Goal: Transaction & Acquisition: Download file/media

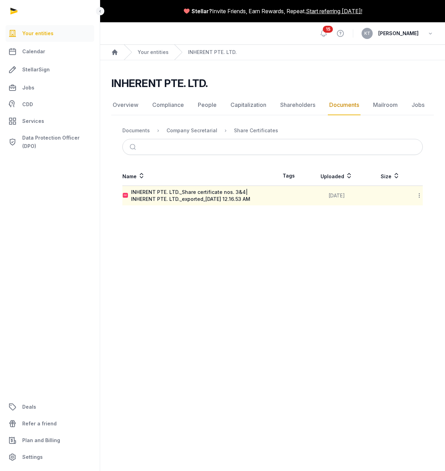
click at [210, 199] on div "INHERENT PTE. LTD._Share certificate nos. 3&4| INHERENT PTE. LTD._exported_[DAT…" at bounding box center [201, 196] width 141 height 14
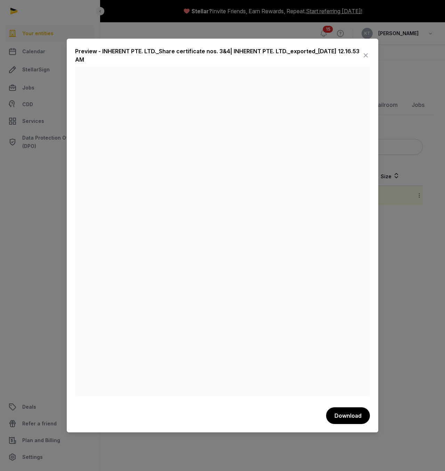
click at [397, 107] on div at bounding box center [222, 235] width 445 height 471
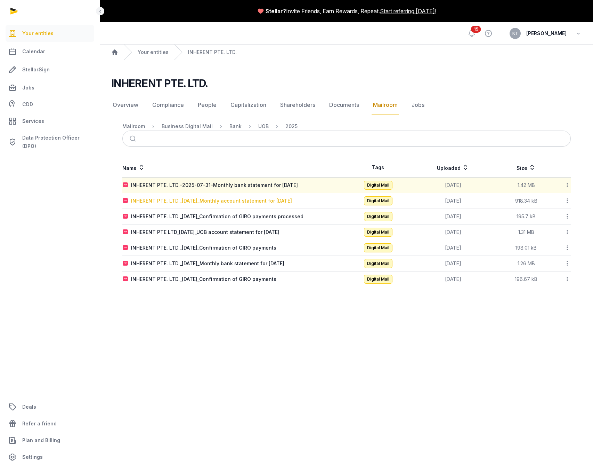
click at [271, 203] on div "INHERENT PTE. LTD._2025-07-31_Monthly account statement for July 2025" at bounding box center [211, 200] width 161 height 7
click at [0, 0] on div "Loading" at bounding box center [0, 0] width 0 height 0
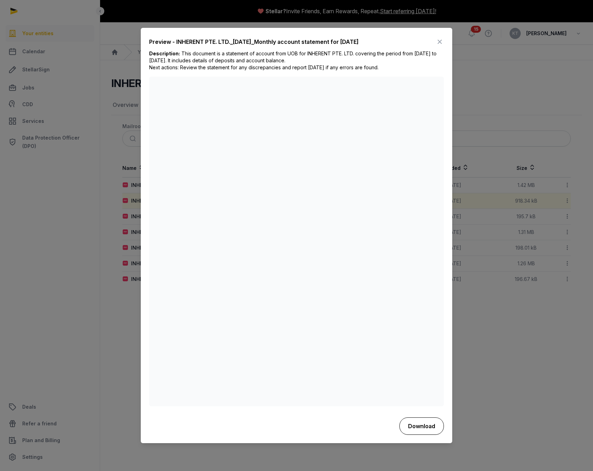
click at [432, 428] on button "Download" at bounding box center [422, 425] width 45 height 17
click at [502, 324] on div at bounding box center [296, 235] width 593 height 471
click at [439, 42] on icon at bounding box center [440, 42] width 8 height 11
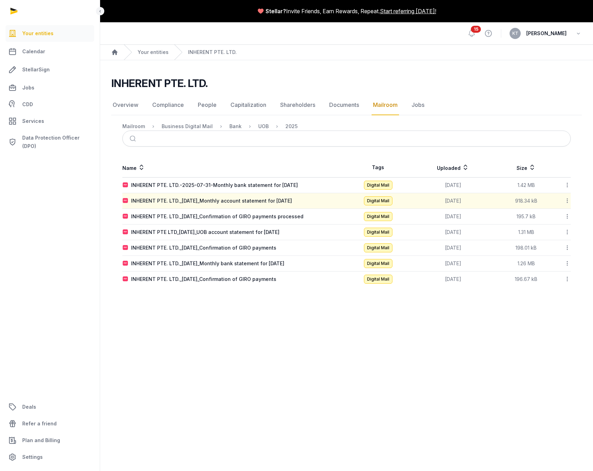
click at [526, 187] on td "1.42 MB" at bounding box center [526, 185] width 59 height 16
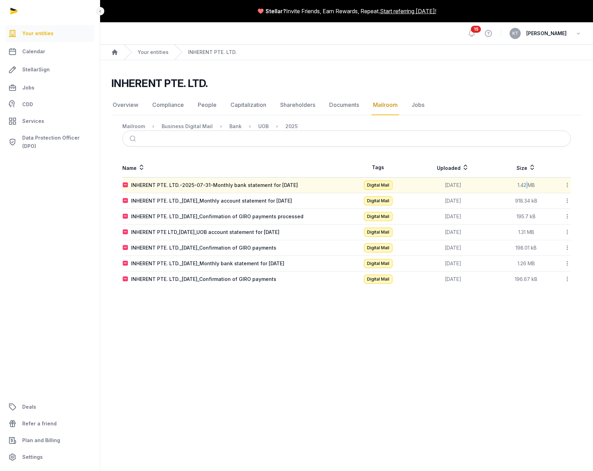
click at [526, 187] on td "1.42 MB" at bounding box center [526, 185] width 59 height 16
click at [298, 184] on div "INHERENT PTE. LTD.-2025-07-31-Monthly bank statement for July 2025" at bounding box center [214, 185] width 167 height 7
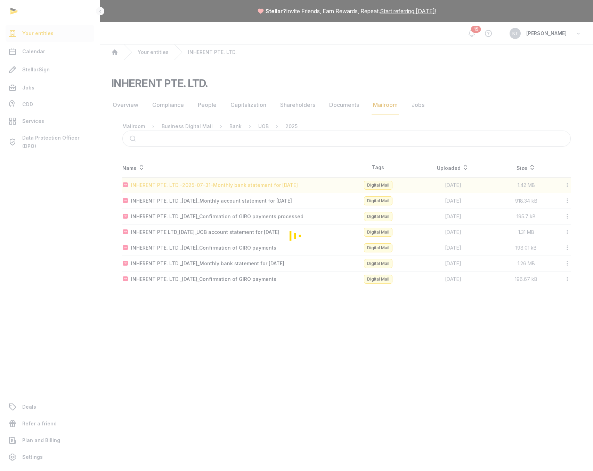
click at [299, 184] on div "Loading" at bounding box center [296, 235] width 593 height 471
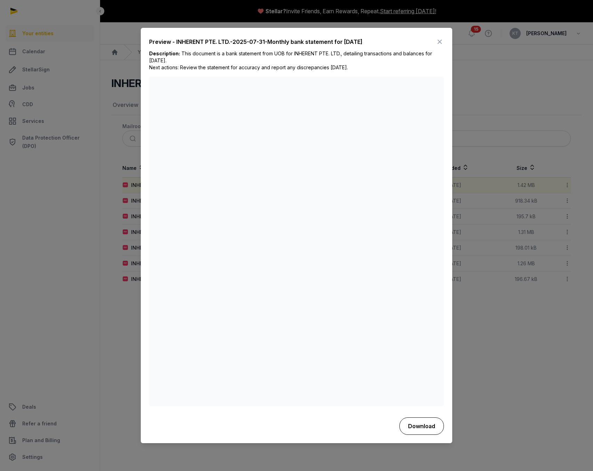
click at [428, 424] on button "Download" at bounding box center [422, 425] width 45 height 17
click at [507, 321] on div at bounding box center [296, 235] width 593 height 471
click at [487, 333] on div at bounding box center [296, 235] width 593 height 471
click at [438, 42] on icon at bounding box center [440, 42] width 8 height 11
